Goal: Check status: Check status

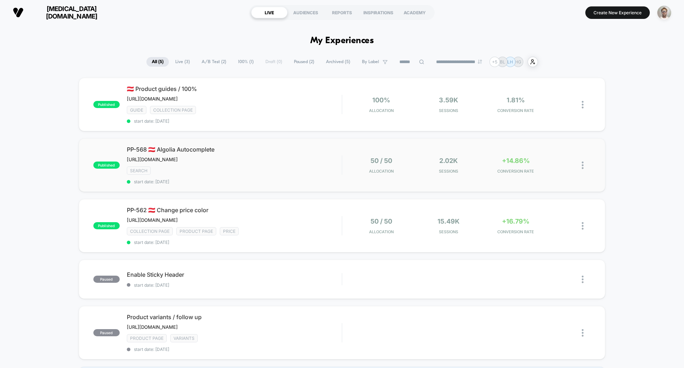
click at [280, 192] on div "published PP-568 🇦🇹 Algolia Autocomplete [URL][DOMAIN_NAME] Click to edit exper…" at bounding box center [342, 164] width 527 height 53
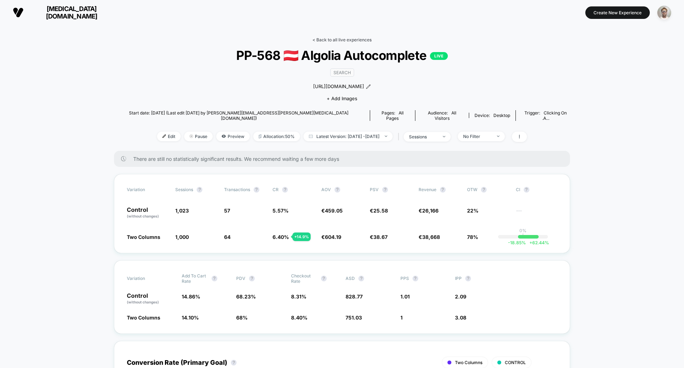
click at [330, 38] on link "< Back to all live experiences" at bounding box center [341, 39] width 59 height 5
